Goal: Obtain resource: Obtain resource

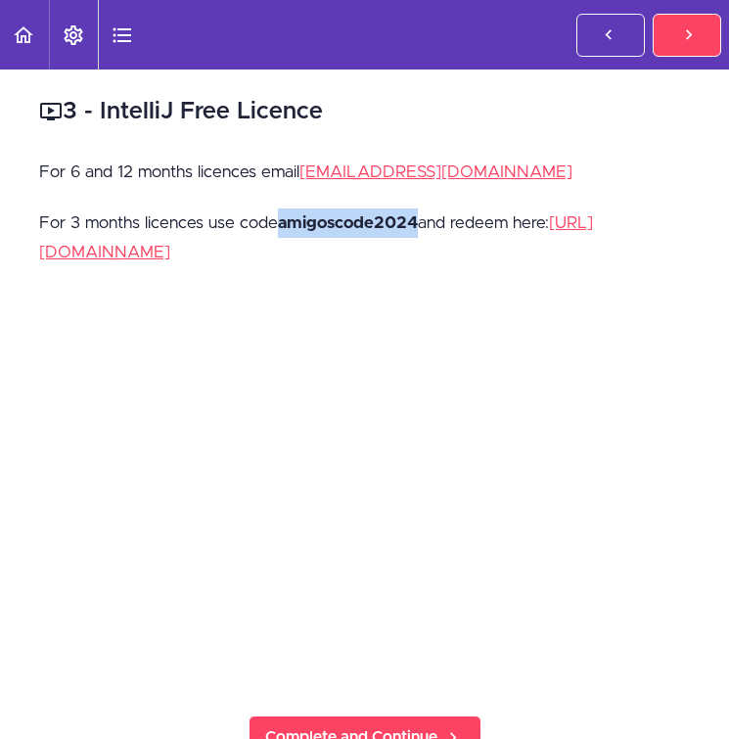
drag, startPoint x: 419, startPoint y: 218, endPoint x: 282, endPoint y: 218, distance: 137.0
click at [282, 218] on strong "amigoscode2024" at bounding box center [348, 222] width 140 height 17
copy strong "amigoscode2024"
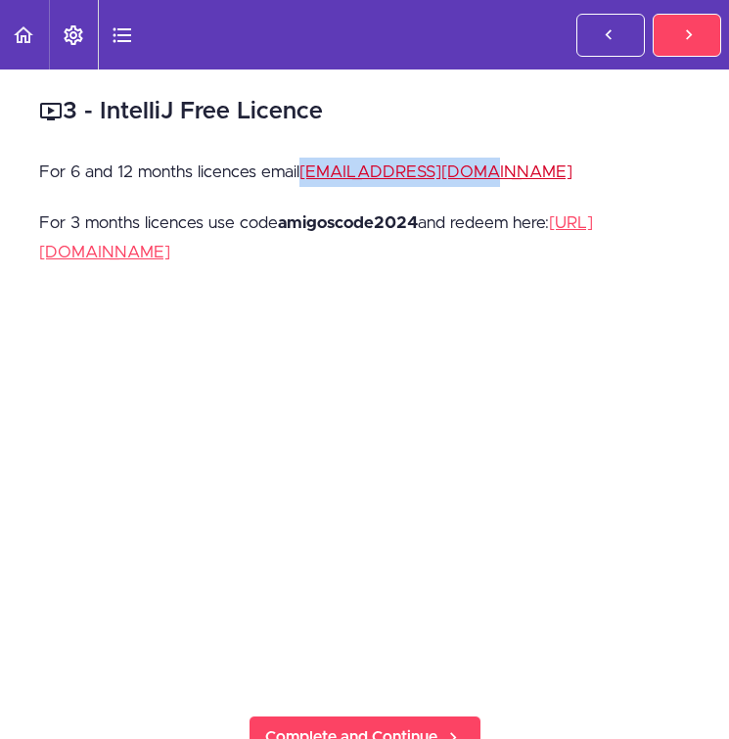
drag, startPoint x: 489, startPoint y: 169, endPoint x: 304, endPoint y: 168, distance: 185.0
click at [304, 168] on p "For 6 and 12 months licences email [EMAIL_ADDRESS][DOMAIN_NAME]" at bounding box center [364, 172] width 651 height 29
click at [483, 178] on p "For 6 and 12 months licences email [EMAIL_ADDRESS][DOMAIN_NAME]" at bounding box center [364, 172] width 651 height 29
drag, startPoint x: 500, startPoint y: 175, endPoint x: 304, endPoint y: 182, distance: 195.9
click at [304, 182] on p "For 6 and 12 months licences email [EMAIL_ADDRESS][DOMAIN_NAME]" at bounding box center [364, 172] width 651 height 29
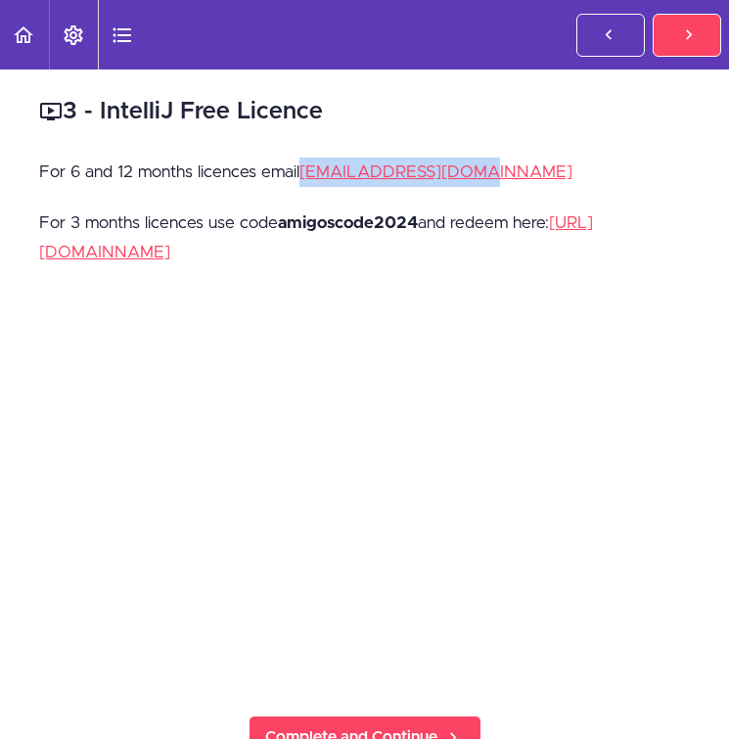
copy link "[EMAIL_ADDRESS][DOMAIN_NAME]"
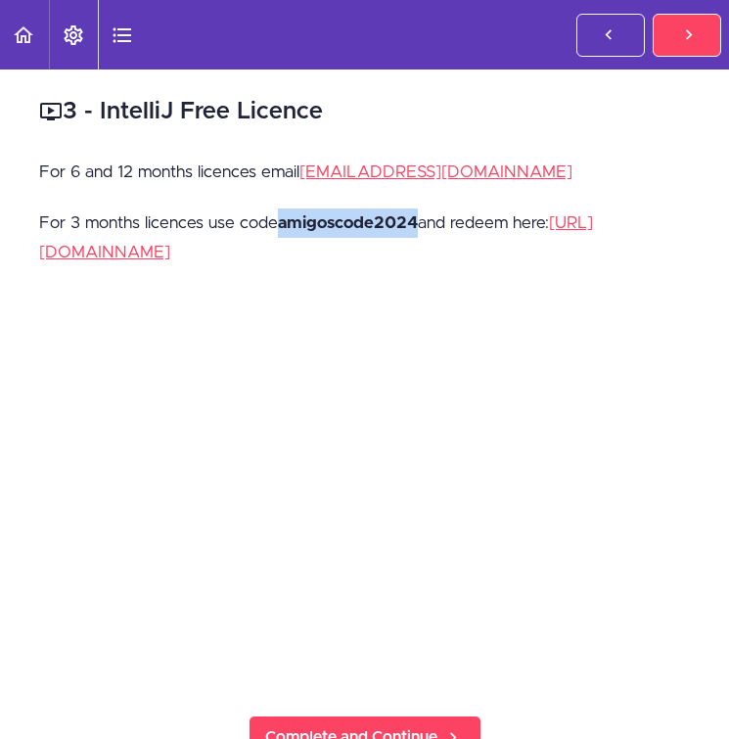
drag, startPoint x: 423, startPoint y: 218, endPoint x: 279, endPoint y: 218, distance: 143.9
click at [279, 218] on p "For 3 months licences use code amigoscode2024 and redeem here: [URL][DOMAIN_NAM…" at bounding box center [364, 237] width 651 height 59
copy strong "amigoscode2024"
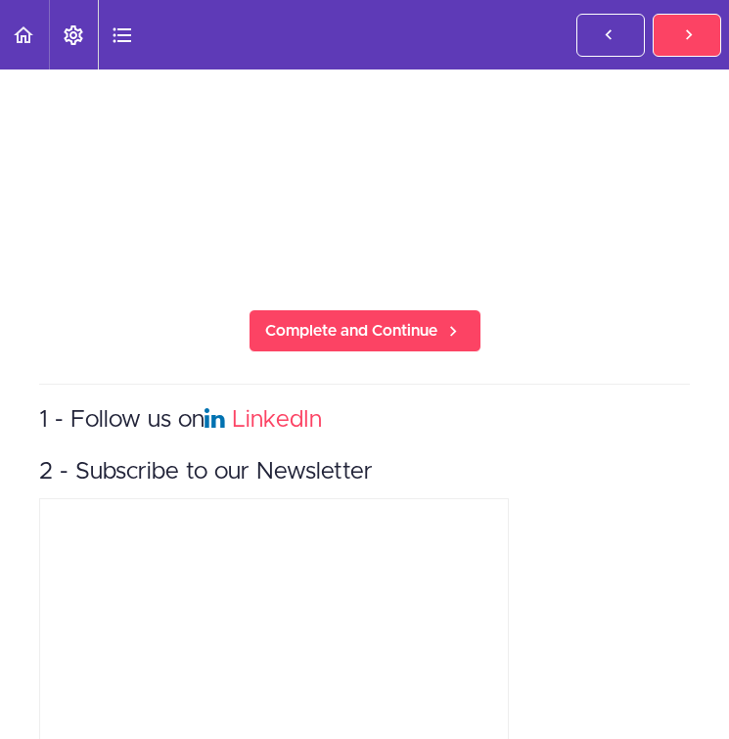
scroll to position [520, 0]
